Goal: Task Accomplishment & Management: Complete application form

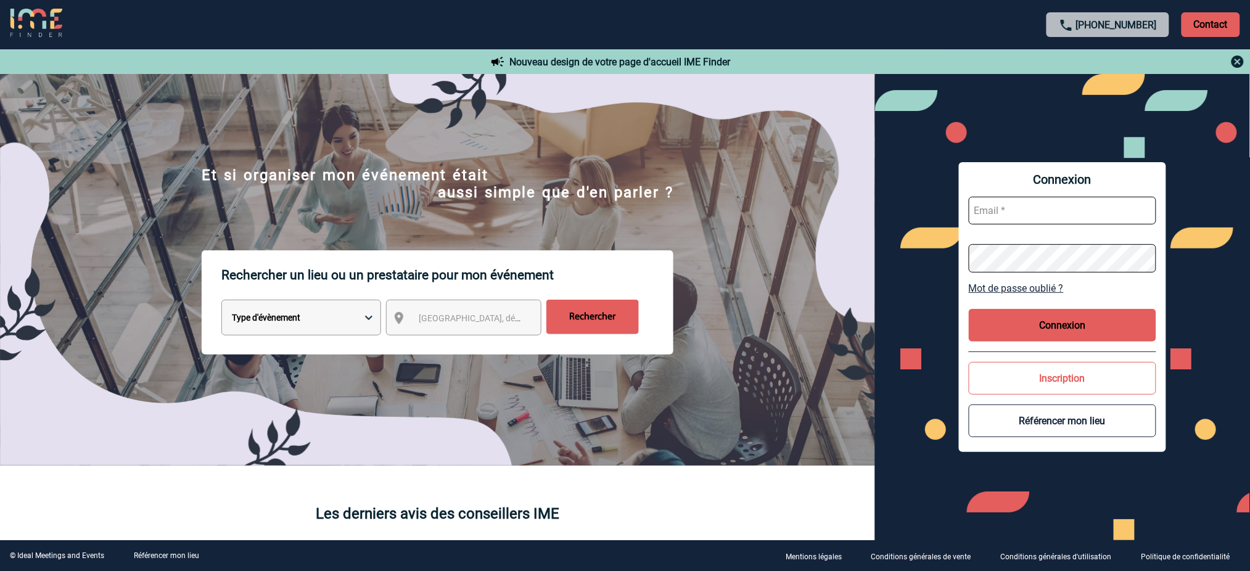
type input "[EMAIL_ADDRESS][DOMAIN_NAME]"
click at [1085, 319] on button "Connexion" at bounding box center [1062, 325] width 187 height 33
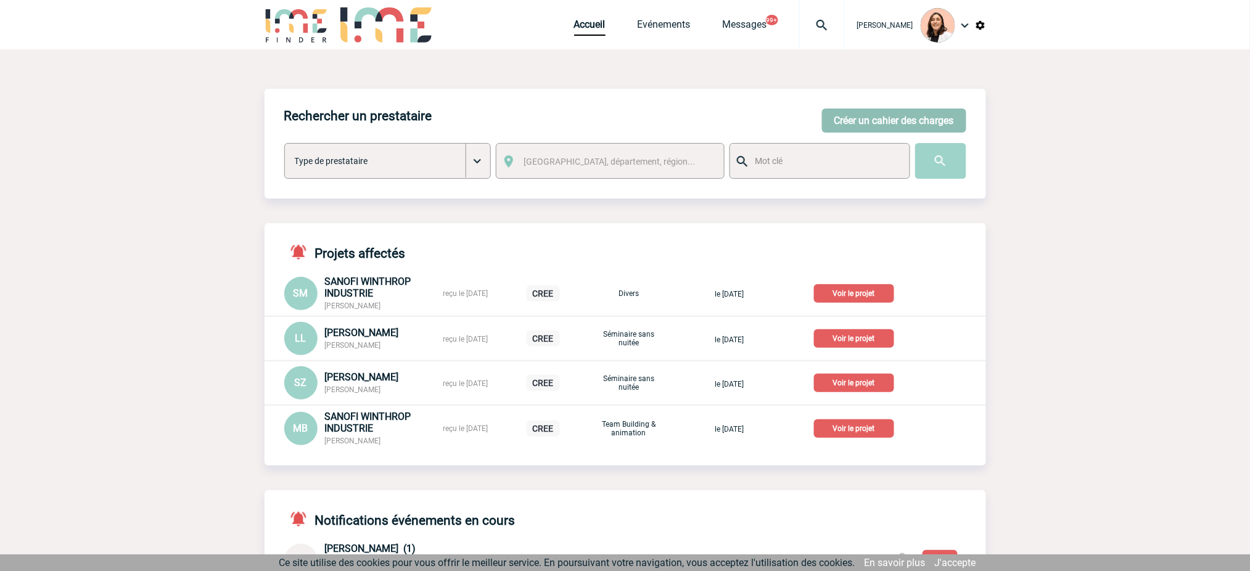
click at [892, 115] on button "Créer un cahier des charges" at bounding box center [894, 121] width 144 height 24
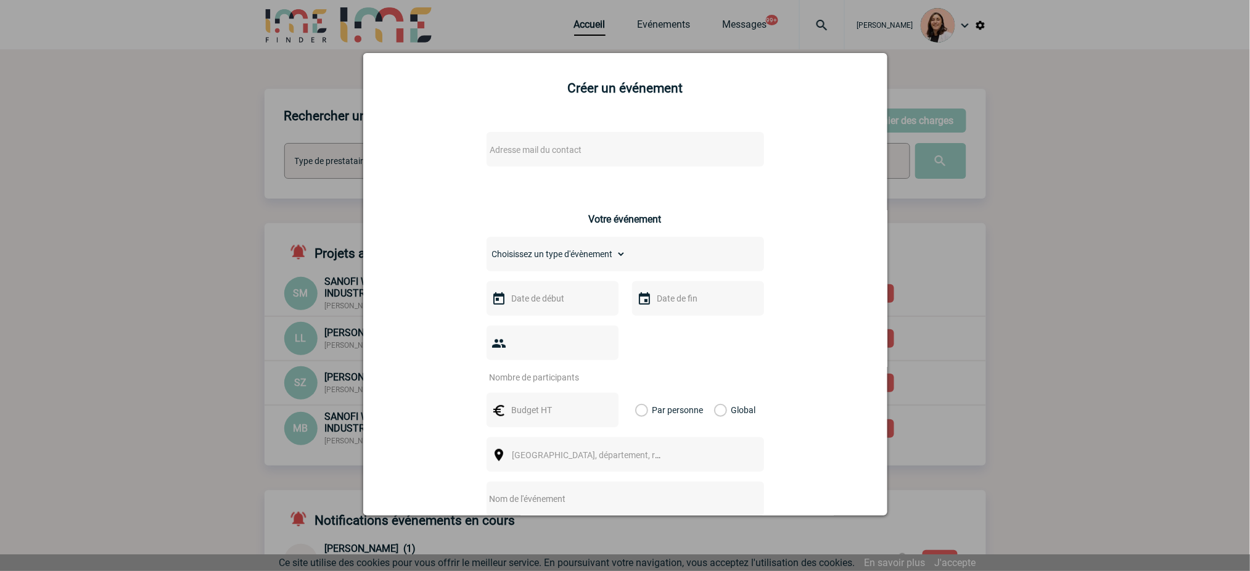
click at [598, 138] on div "Adresse mail du contact" at bounding box center [624, 149] width 277 height 35
click at [599, 144] on span "Adresse mail du contact" at bounding box center [593, 149] width 216 height 17
type input "maryline.artero@capgemini.com"
